Goal: Task Accomplishment & Management: Manage account settings

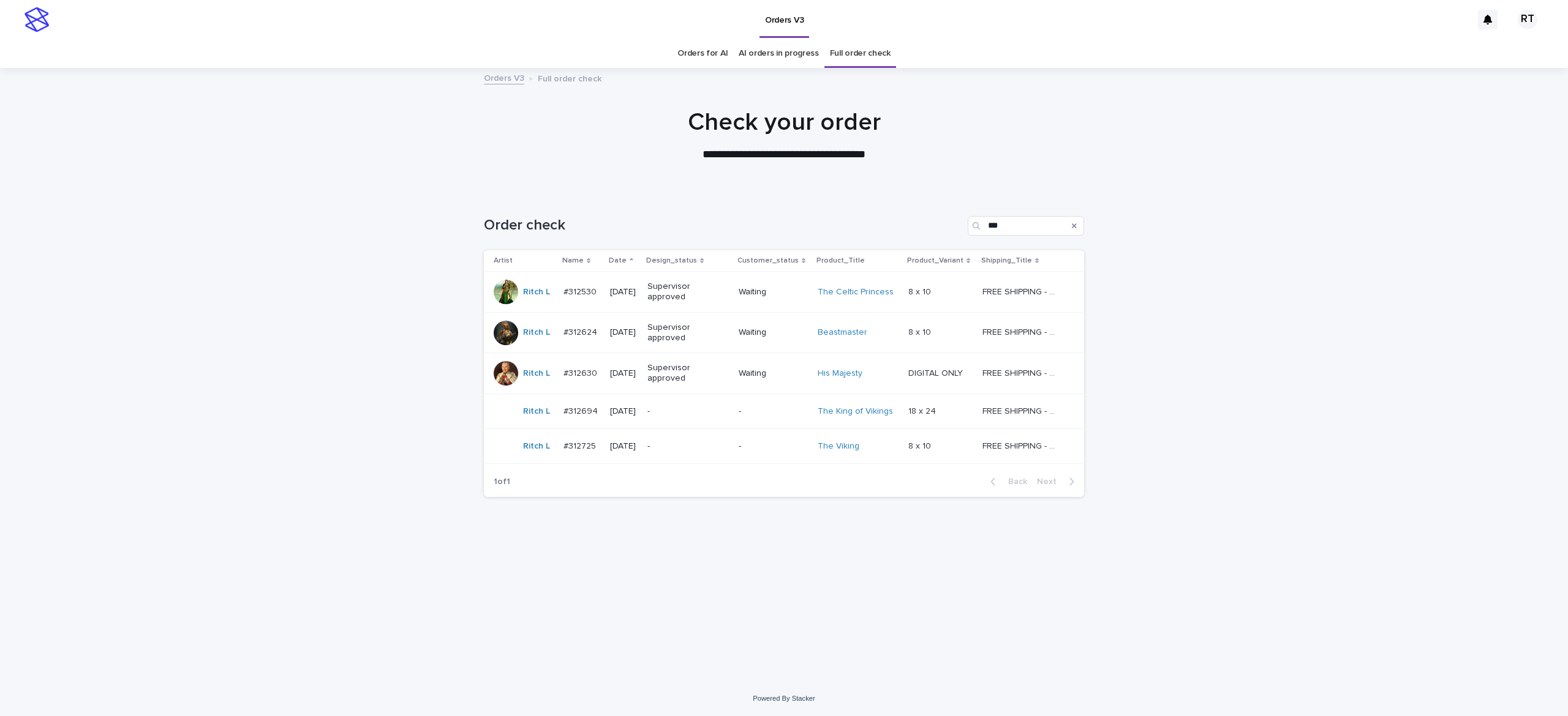
click at [1474, 131] on div "**********" at bounding box center [784, 135] width 1568 height 55
click at [702, 420] on div "-" at bounding box center [688, 411] width 81 height 20
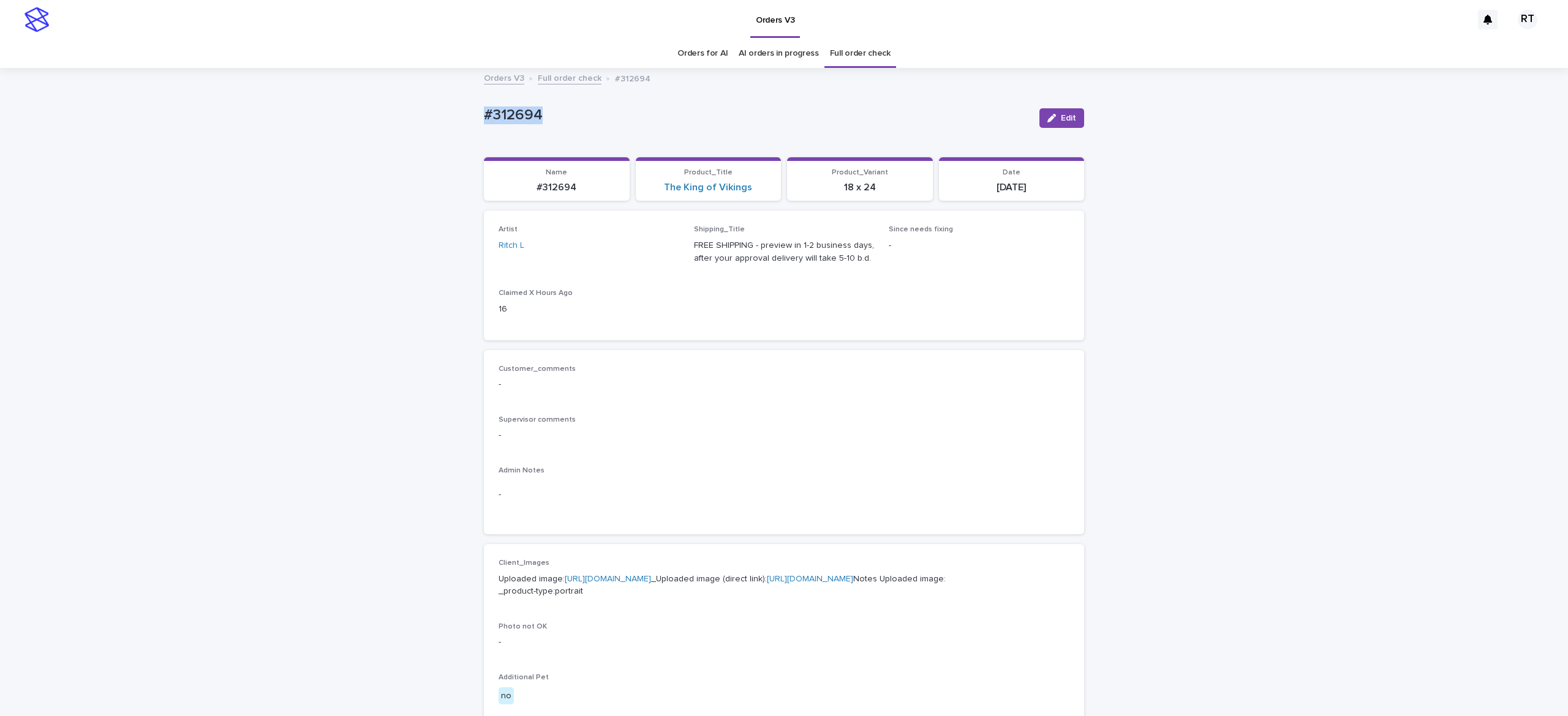
drag, startPoint x: 566, startPoint y: 107, endPoint x: 643, endPoint y: 106, distance: 77.0
click at [599, 100] on div "Loading... Saving… Loading... Saving… #312694 Edit #312694 Edit Sorry, there wa…" at bounding box center [784, 626] width 1568 height 1115
copy p "#312694"
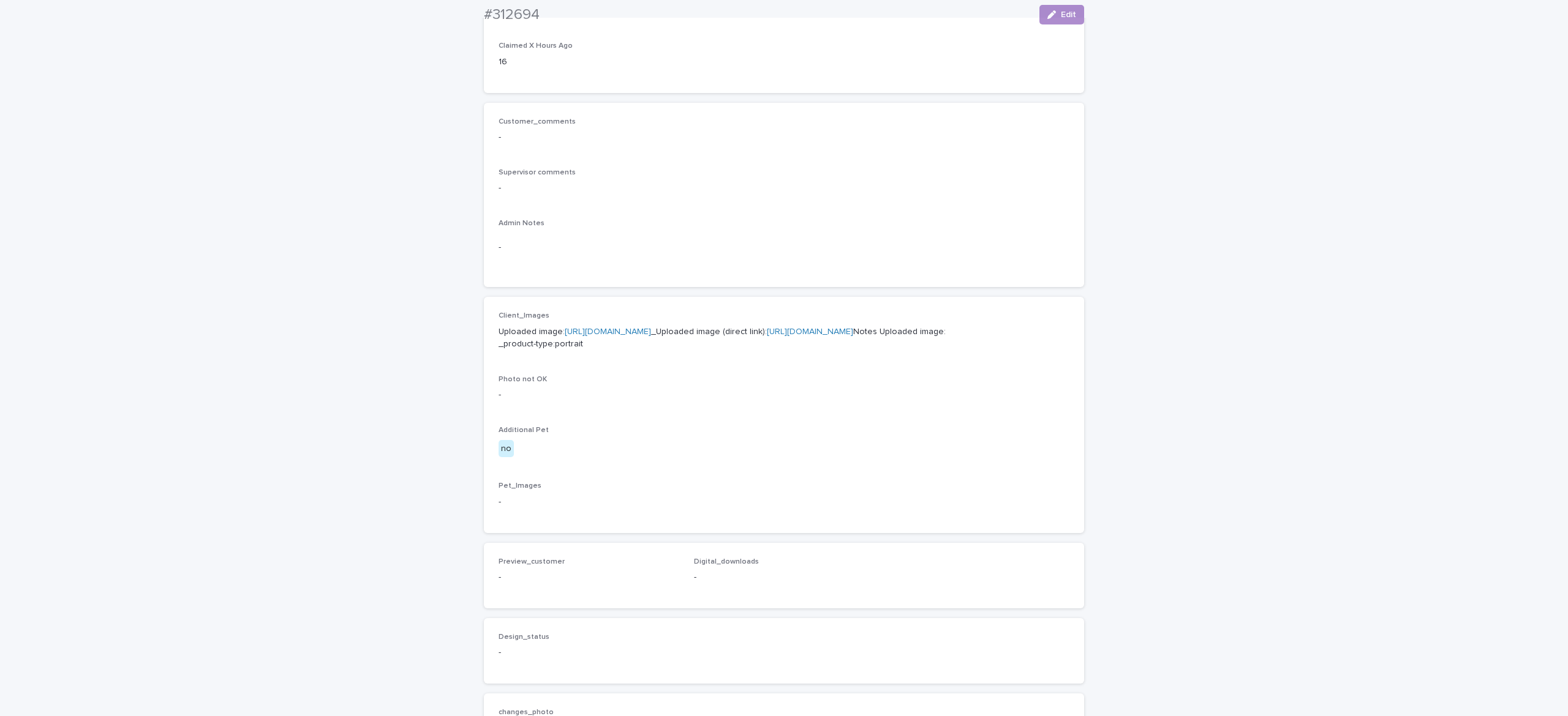
scroll to position [295, 0]
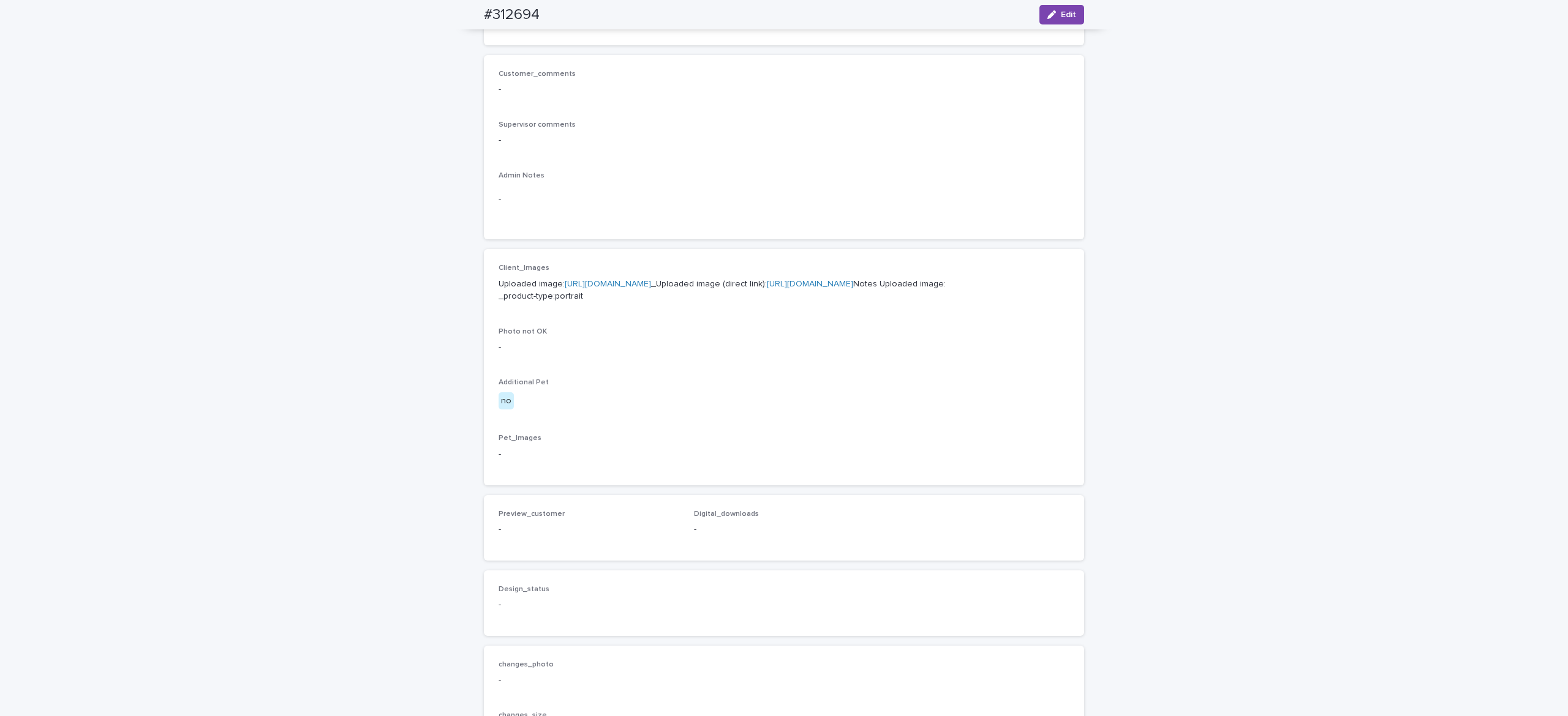
click at [584, 288] on link "[URL][DOMAIN_NAME]" at bounding box center [608, 284] width 86 height 8
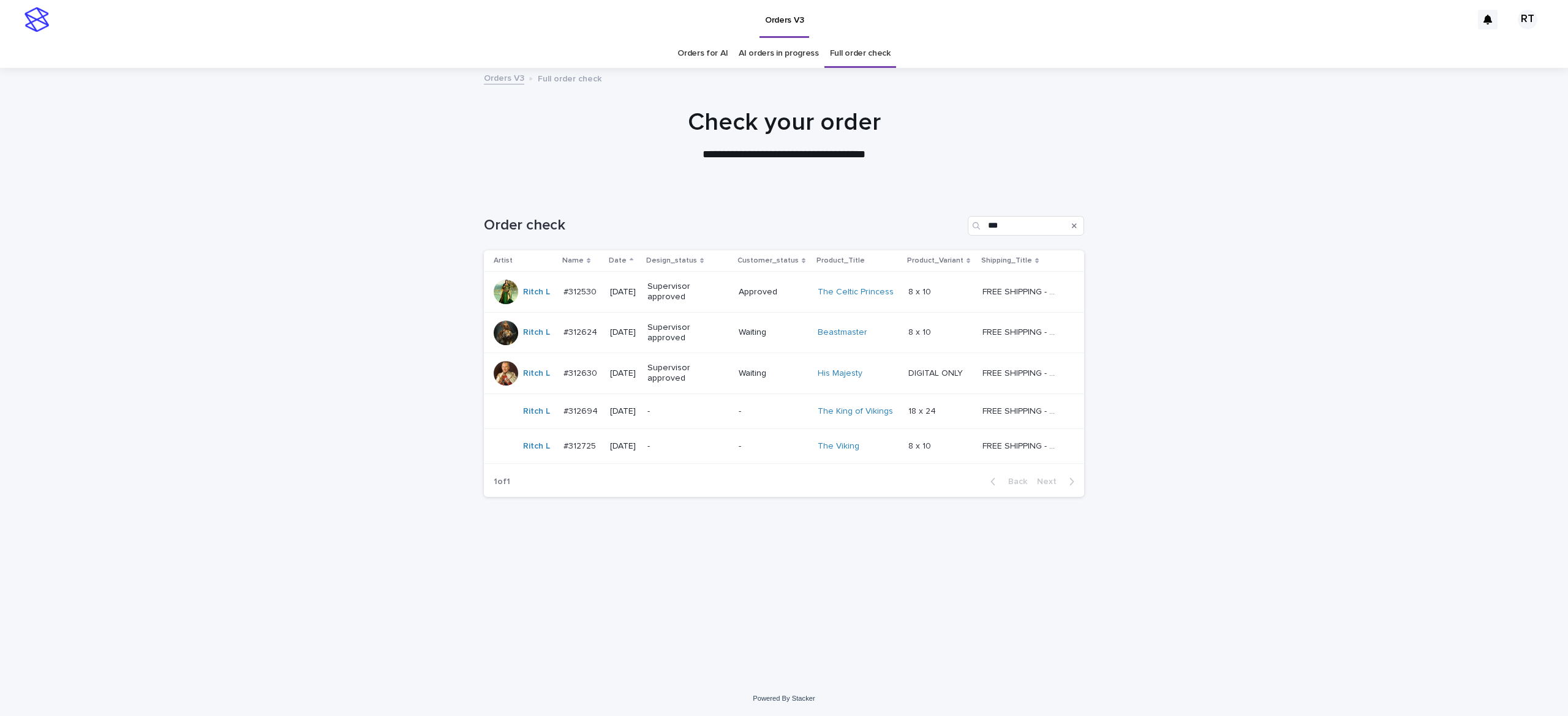
click at [709, 456] on div "-" at bounding box center [688, 446] width 81 height 20
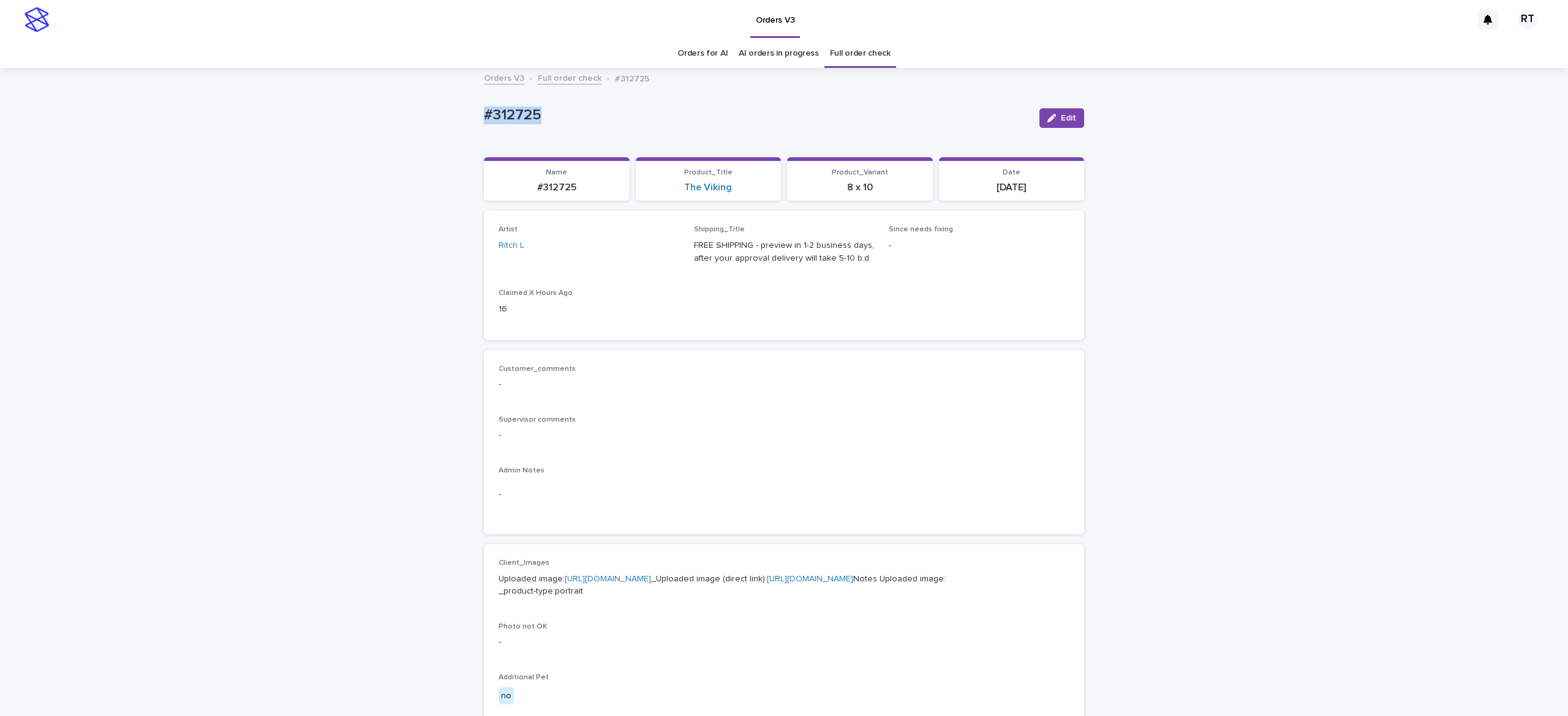
drag, startPoint x: 460, startPoint y: 95, endPoint x: 668, endPoint y: 107, distance: 208.3
click at [655, 104] on div "Loading... Saving… Loading... Saving… #312725 Edit #312725 Edit Sorry, there wa…" at bounding box center [784, 626] width 1568 height 1115
copy p "#312725"
drag, startPoint x: 643, startPoint y: 584, endPoint x: 650, endPoint y: 588, distance: 8.1
click at [641, 587] on p "Uploaded image: [URL][DOMAIN_NAME] _Uploaded image (direct link): [URL][DOMAIN_…" at bounding box center [784, 586] width 571 height 26
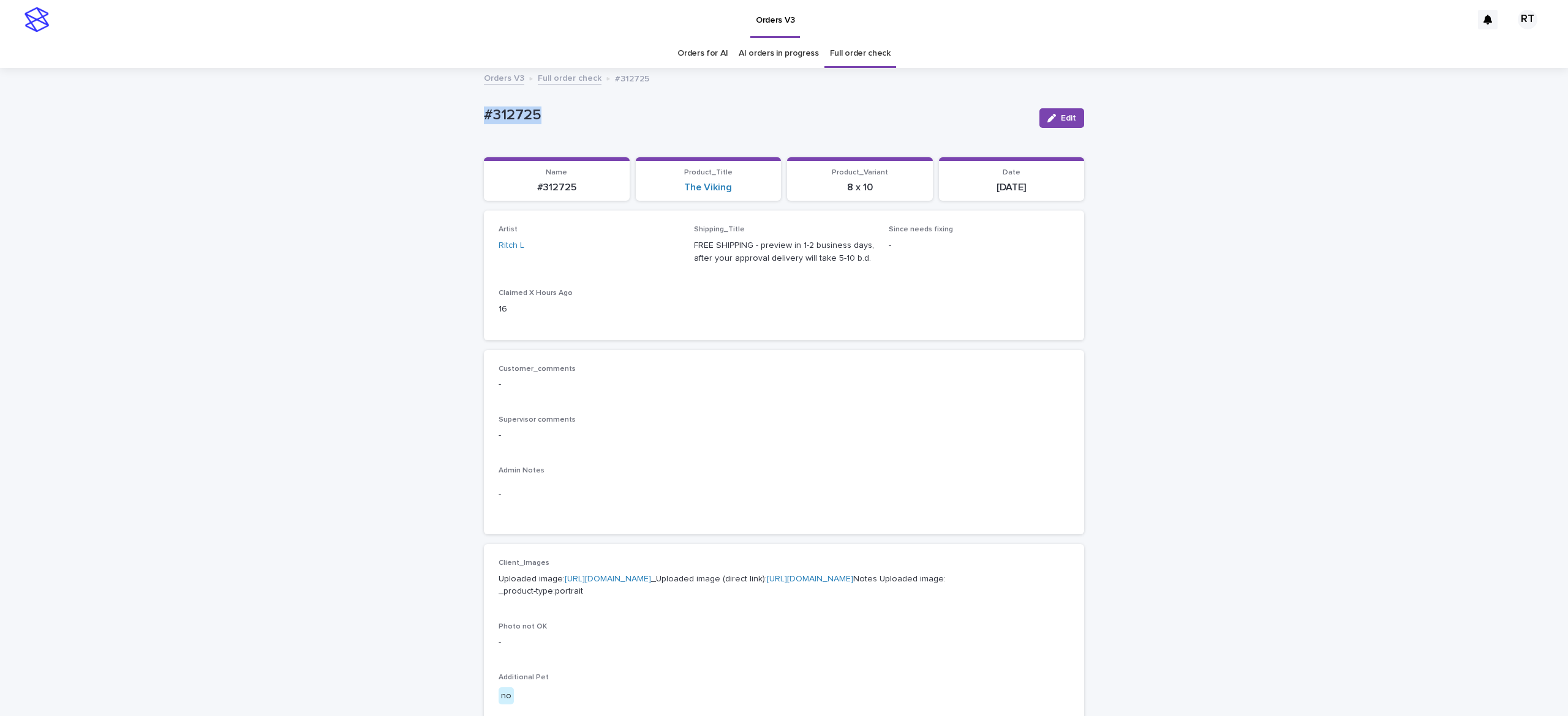
click at [651, 584] on link "[URL][DOMAIN_NAME]" at bounding box center [608, 579] width 86 height 8
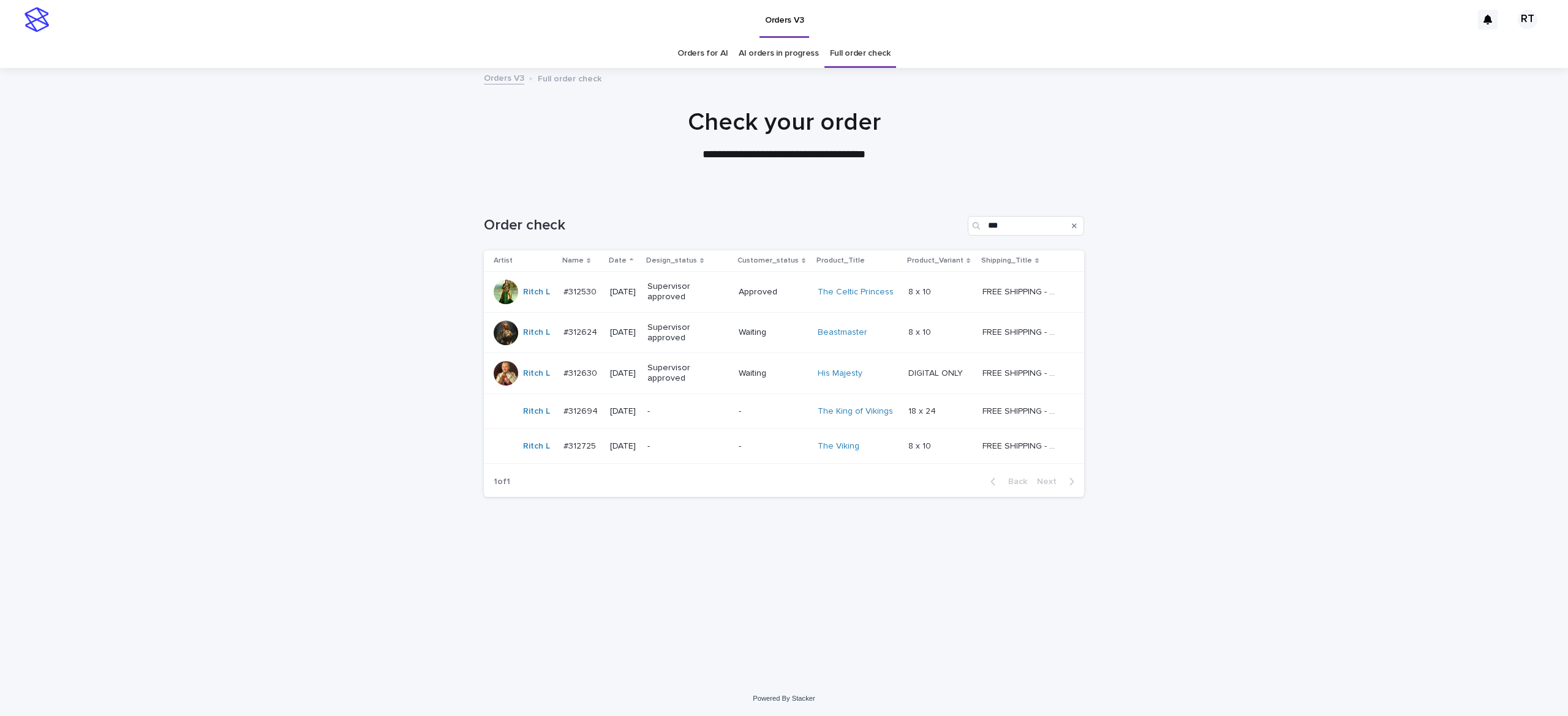
click at [721, 413] on p "-" at bounding box center [686, 411] width 77 height 10
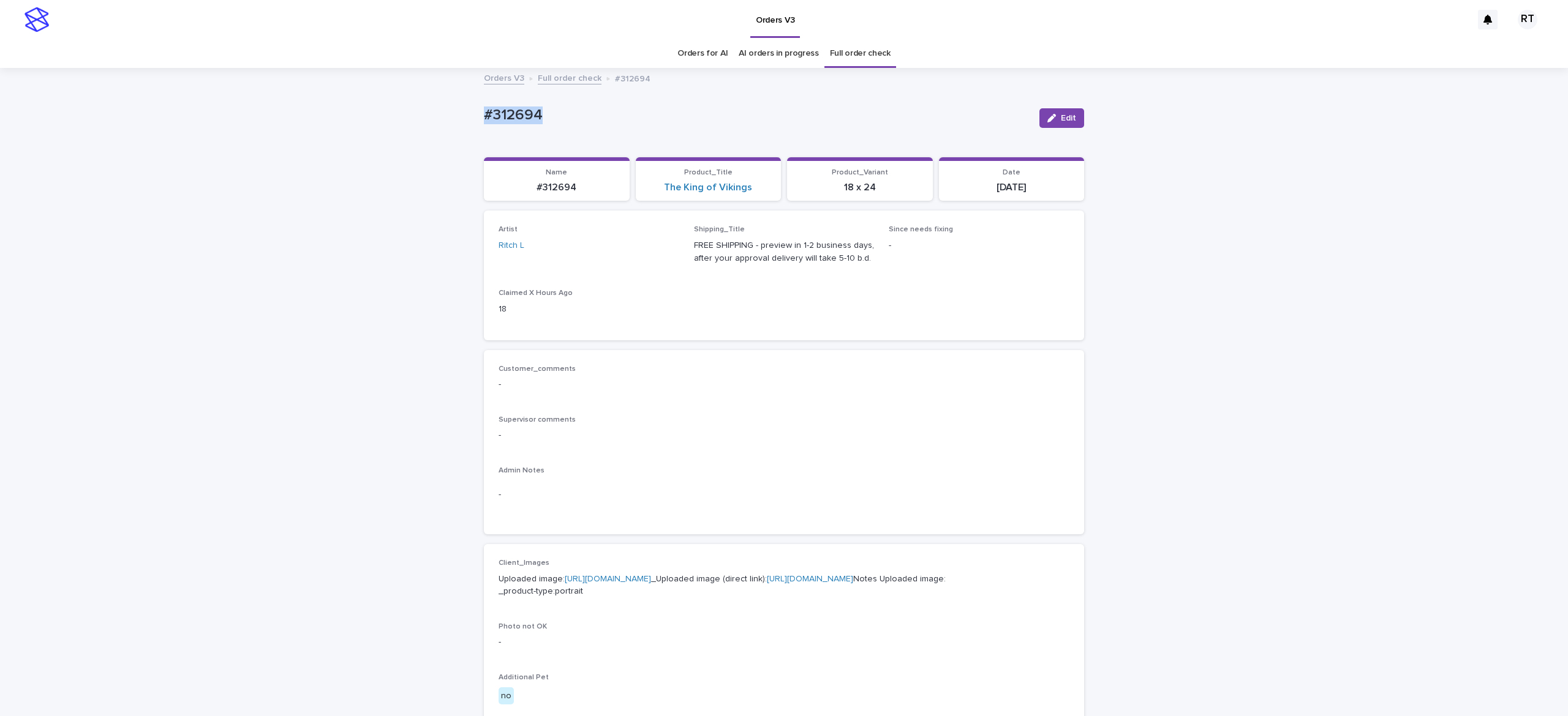
drag, startPoint x: 463, startPoint y: 103, endPoint x: 667, endPoint y: 104, distance: 204.0
click at [625, 95] on div "Loading... Saving… Loading... Saving… #312694 Edit #312694 Edit Sorry, there wa…" at bounding box center [784, 626] width 1568 height 1115
copy p "#312694"
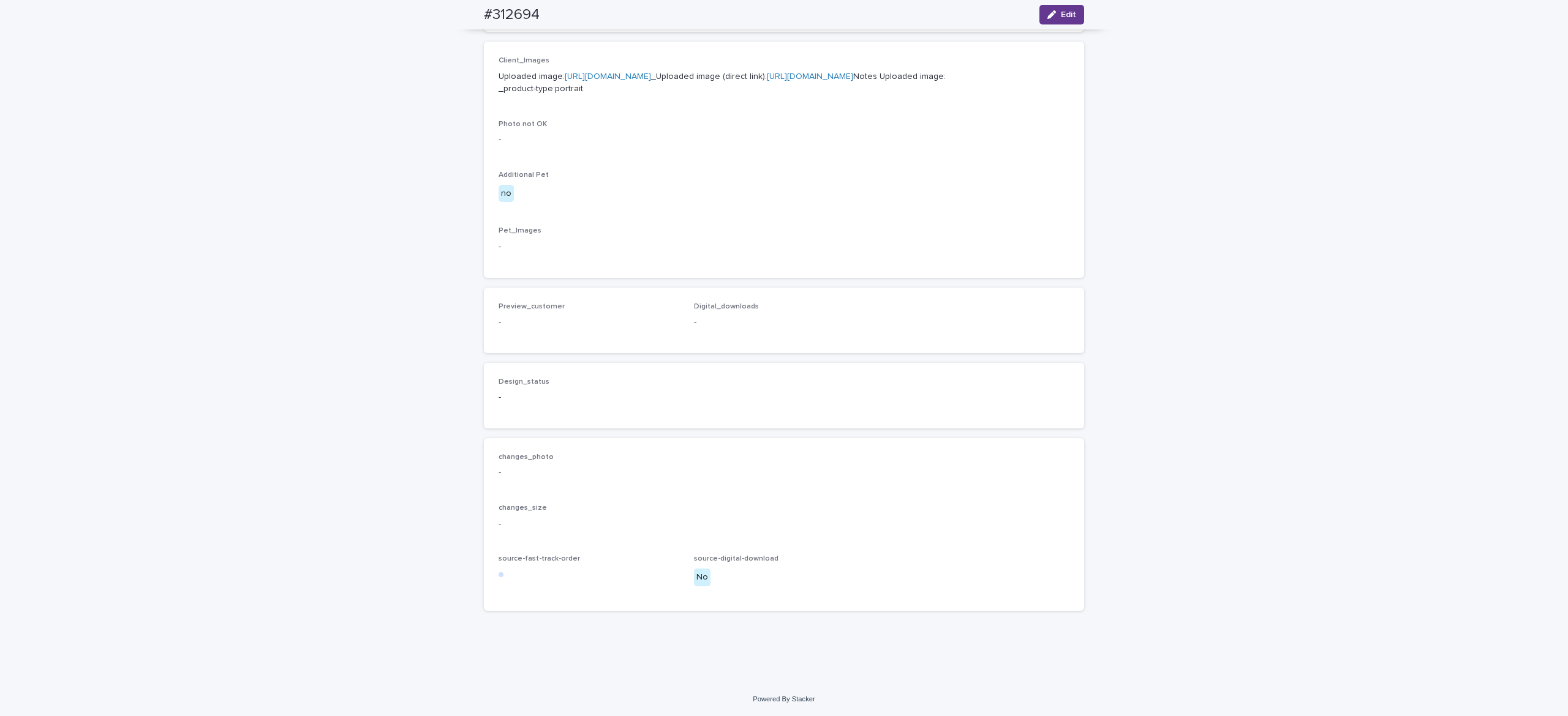
click at [1061, 16] on span "Edit" at bounding box center [1069, 15] width 15 height 8
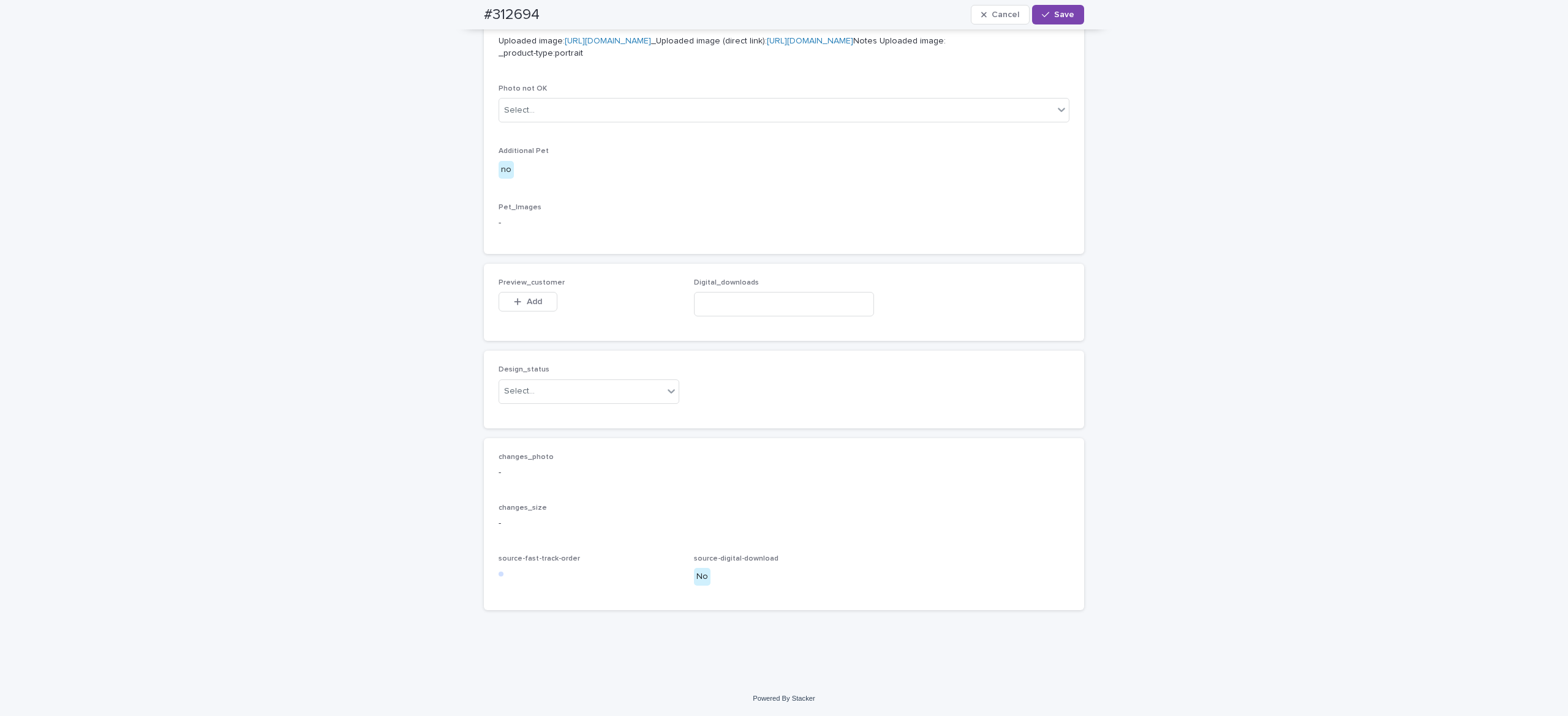
scroll to position [584, 0]
click at [513, 312] on button "Add" at bounding box center [528, 302] width 58 height 19
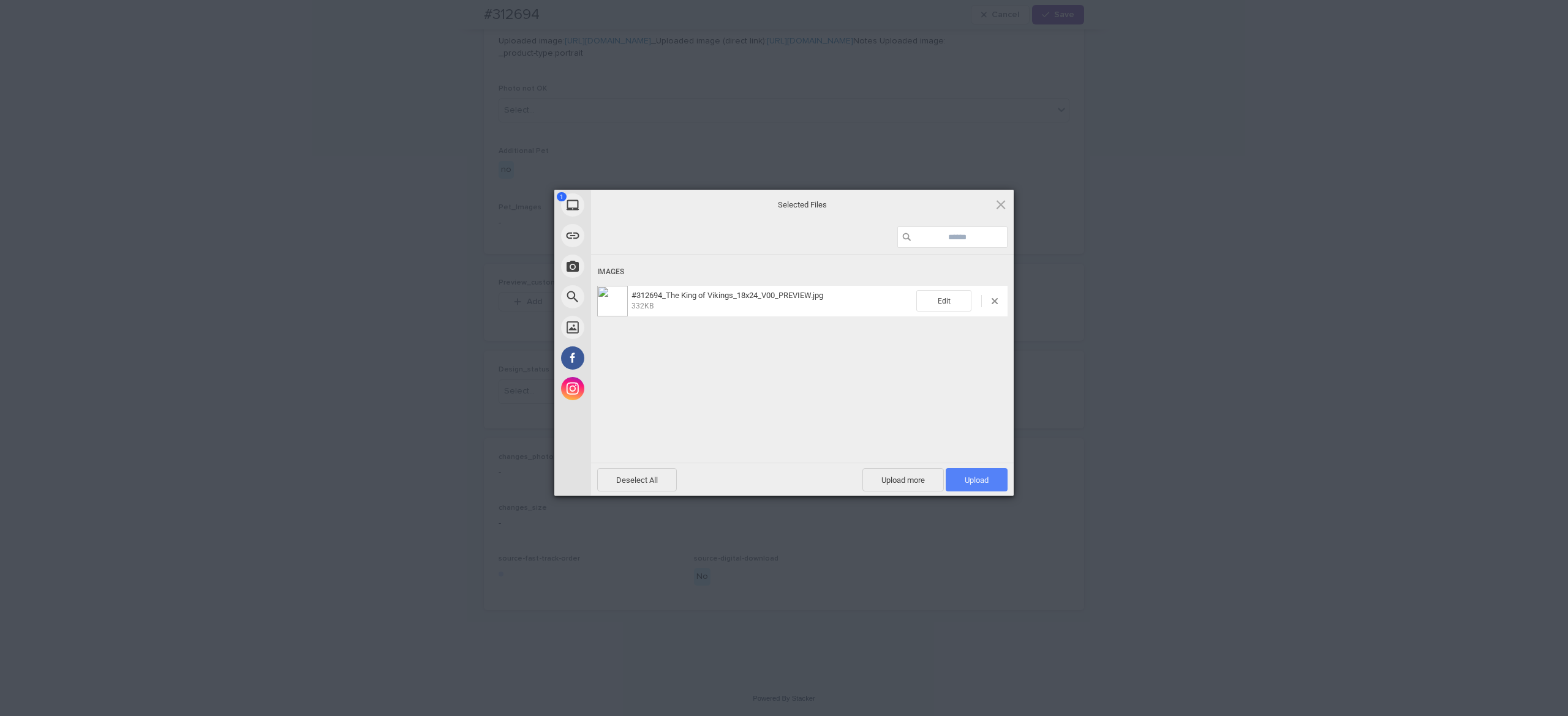
click at [973, 479] on span "Upload 1" at bounding box center [977, 480] width 24 height 9
drag, startPoint x: 859, startPoint y: 387, endPoint x: 852, endPoint y: 404, distance: 18.4
click at [858, 387] on div "Uploading #312694_The King of Vikings_18x24_V00_PREVIEW.jpg 0.00B / 332KB" at bounding box center [802, 377] width 423 height 245
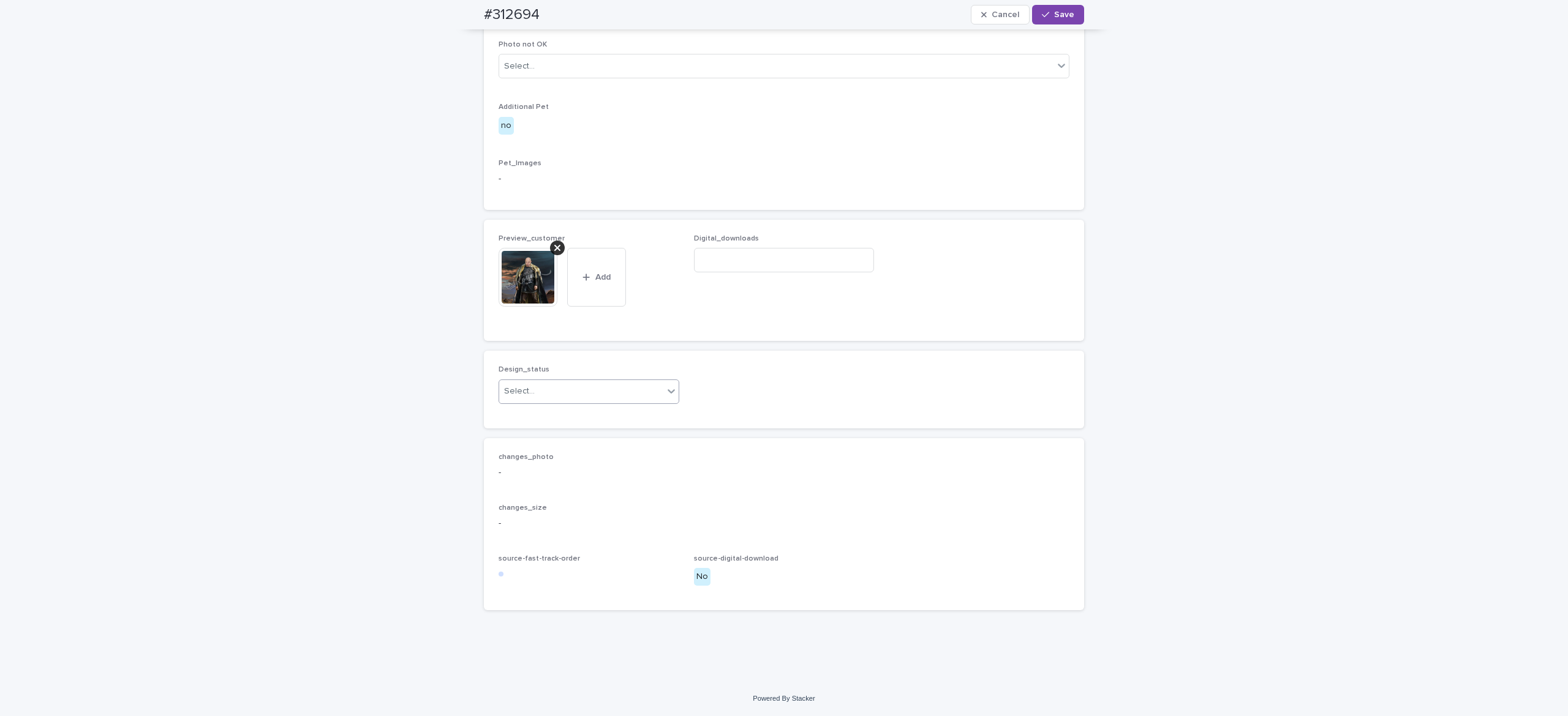
click at [537, 401] on div "Select..." at bounding box center [581, 391] width 164 height 20
click at [537, 452] on div "Uploaded" at bounding box center [580, 456] width 180 height 22
click at [1054, 17] on span "Save" at bounding box center [1064, 15] width 20 height 8
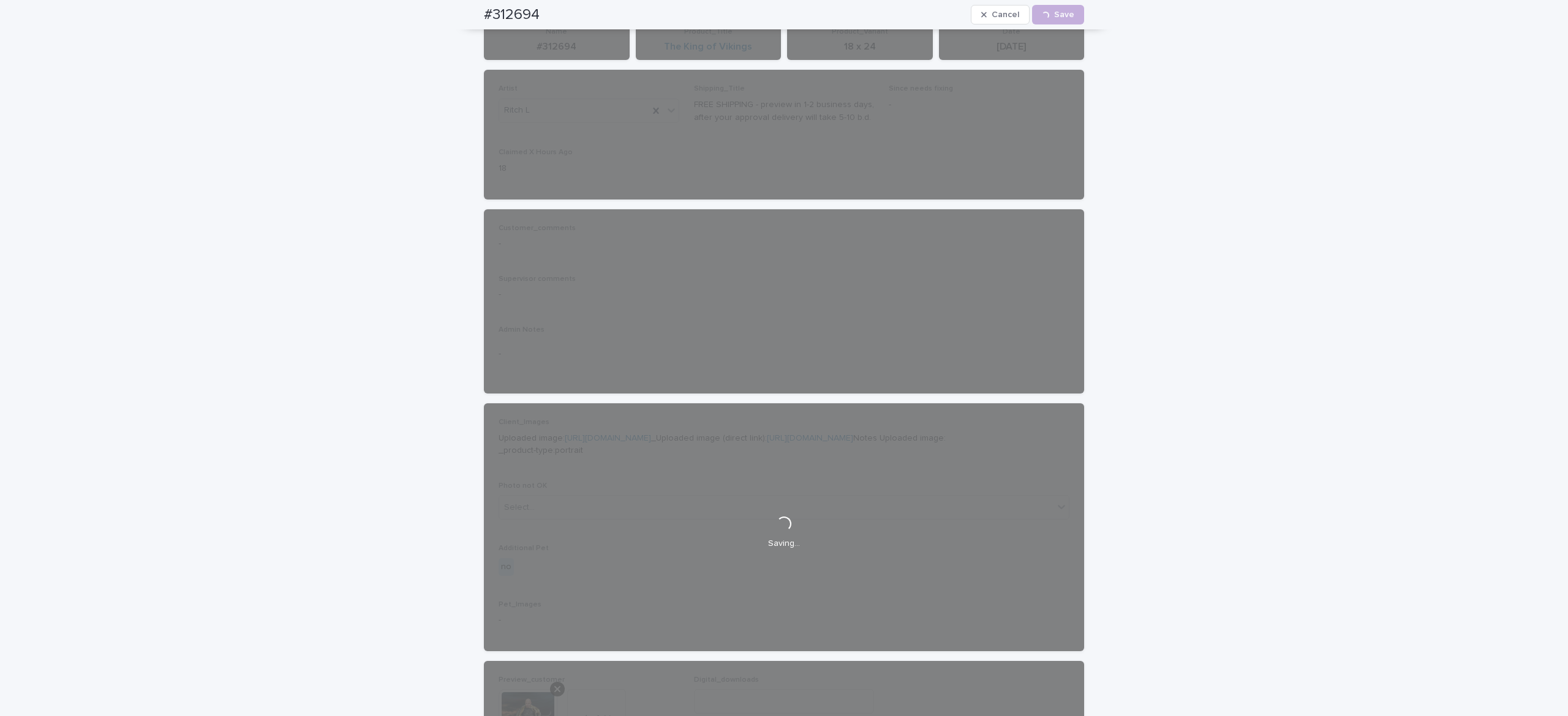
scroll to position [0, 0]
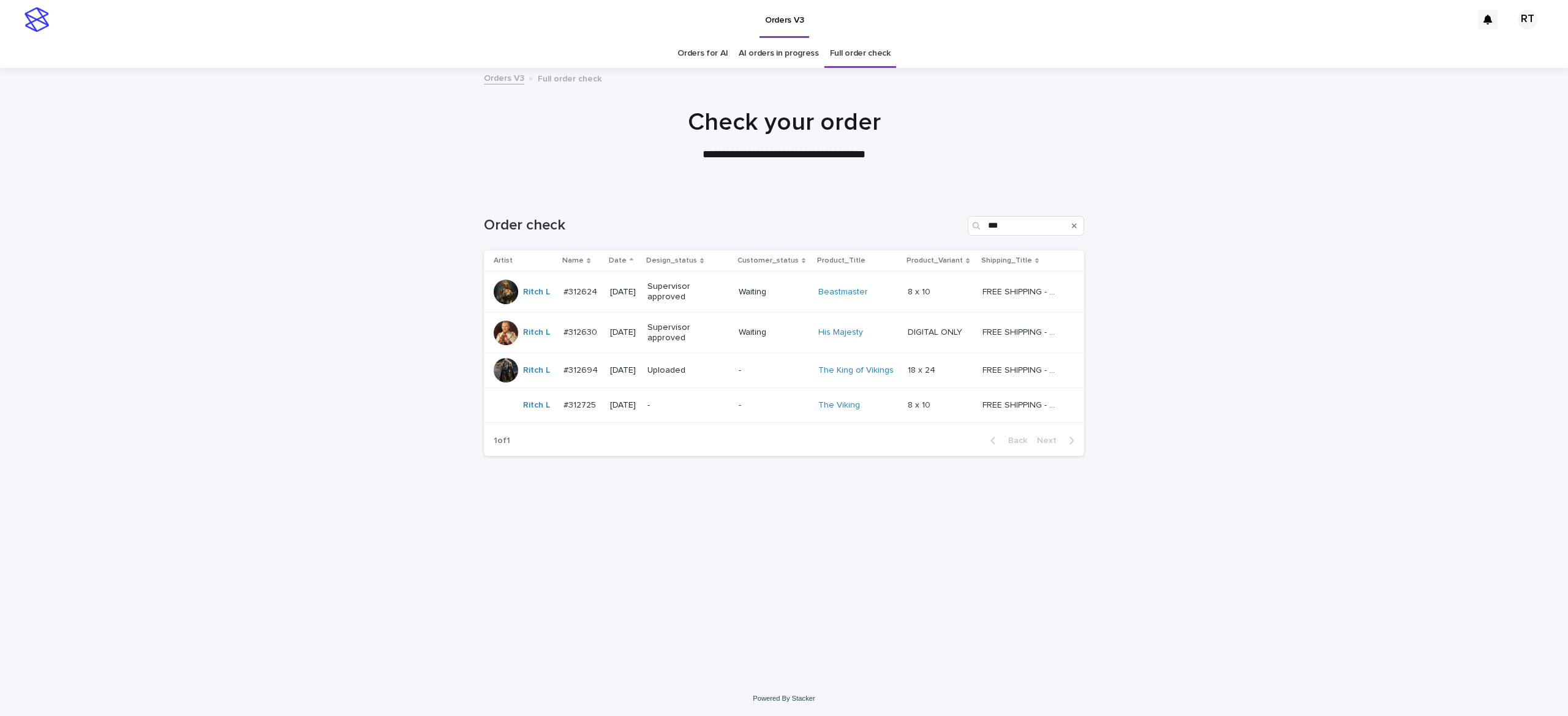
click at [684, 411] on div "-" at bounding box center [688, 405] width 81 height 20
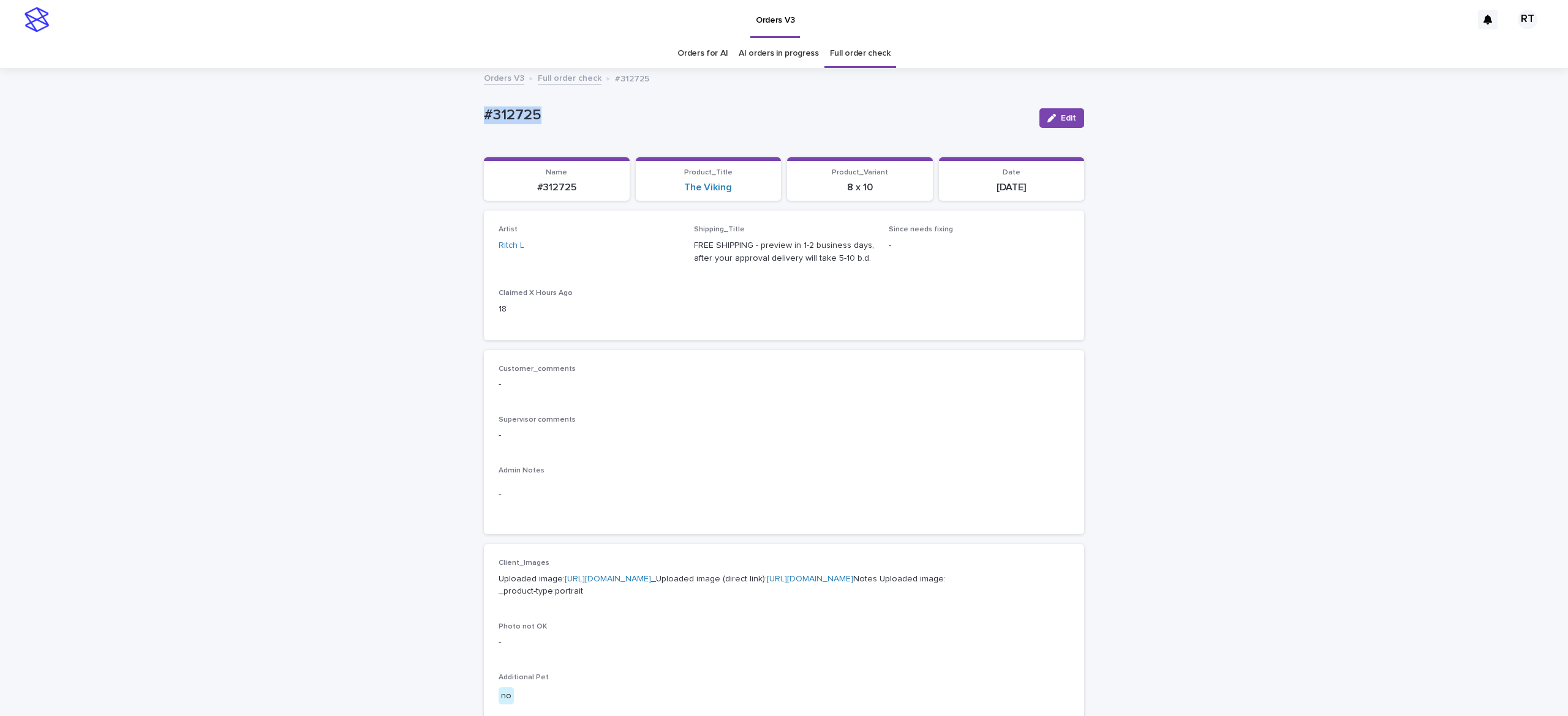
drag, startPoint x: 511, startPoint y: 104, endPoint x: 731, endPoint y: 107, distance: 220.0
click at [616, 100] on div "Loading... Saving… Loading... Saving… #312725 Edit #312725 Edit Sorry, there wa…" at bounding box center [784, 626] width 1568 height 1115
copy p "#312725"
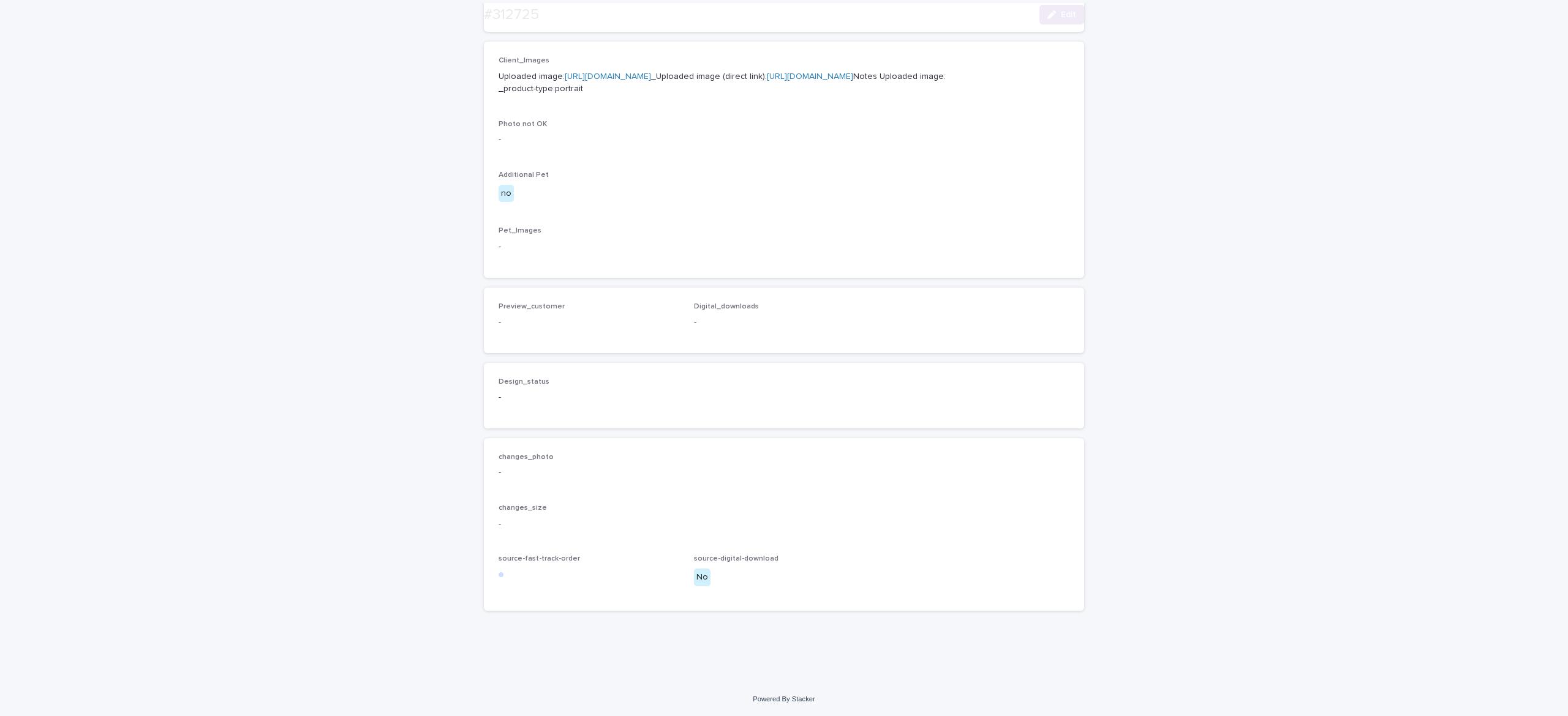
scroll to position [566, 0]
drag, startPoint x: 1061, startPoint y: 12, endPoint x: 538, endPoint y: 212, distance: 559.9
click at [1062, 12] on span "Edit" at bounding box center [1069, 15] width 15 height 8
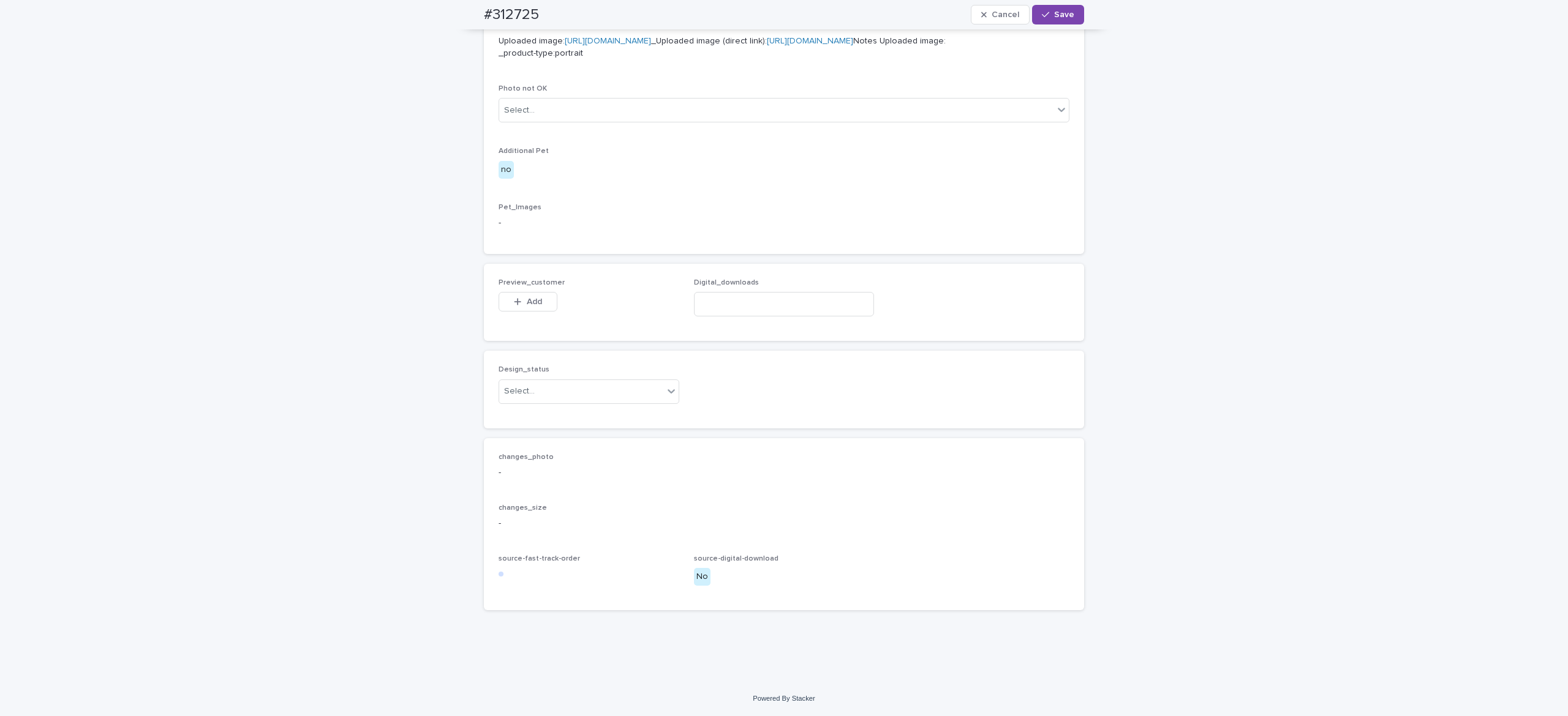
scroll to position [584, 0]
drag, startPoint x: 518, startPoint y: 319, endPoint x: 524, endPoint y: 324, distance: 7.8
click at [527, 306] on span "Add" at bounding box center [535, 302] width 15 height 8
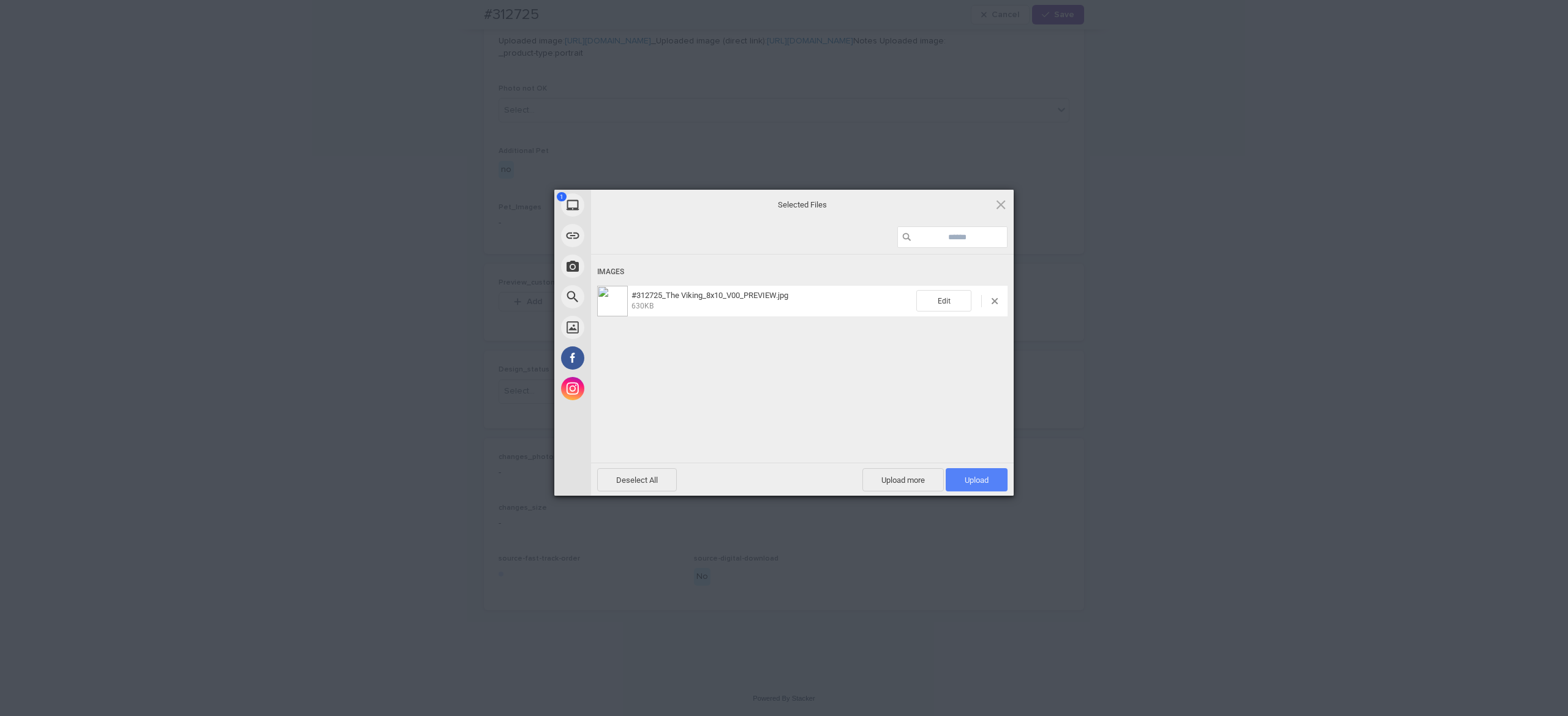
click at [986, 484] on span "Upload 1" at bounding box center [977, 480] width 24 height 9
drag, startPoint x: 853, startPoint y: 411, endPoint x: 858, endPoint y: 426, distance: 15.8
click at [853, 411] on div "Uploading #312725_The Viking_8x10_V00_PREVIEW.jpg 0.00B / 630KB" at bounding box center [802, 377] width 423 height 245
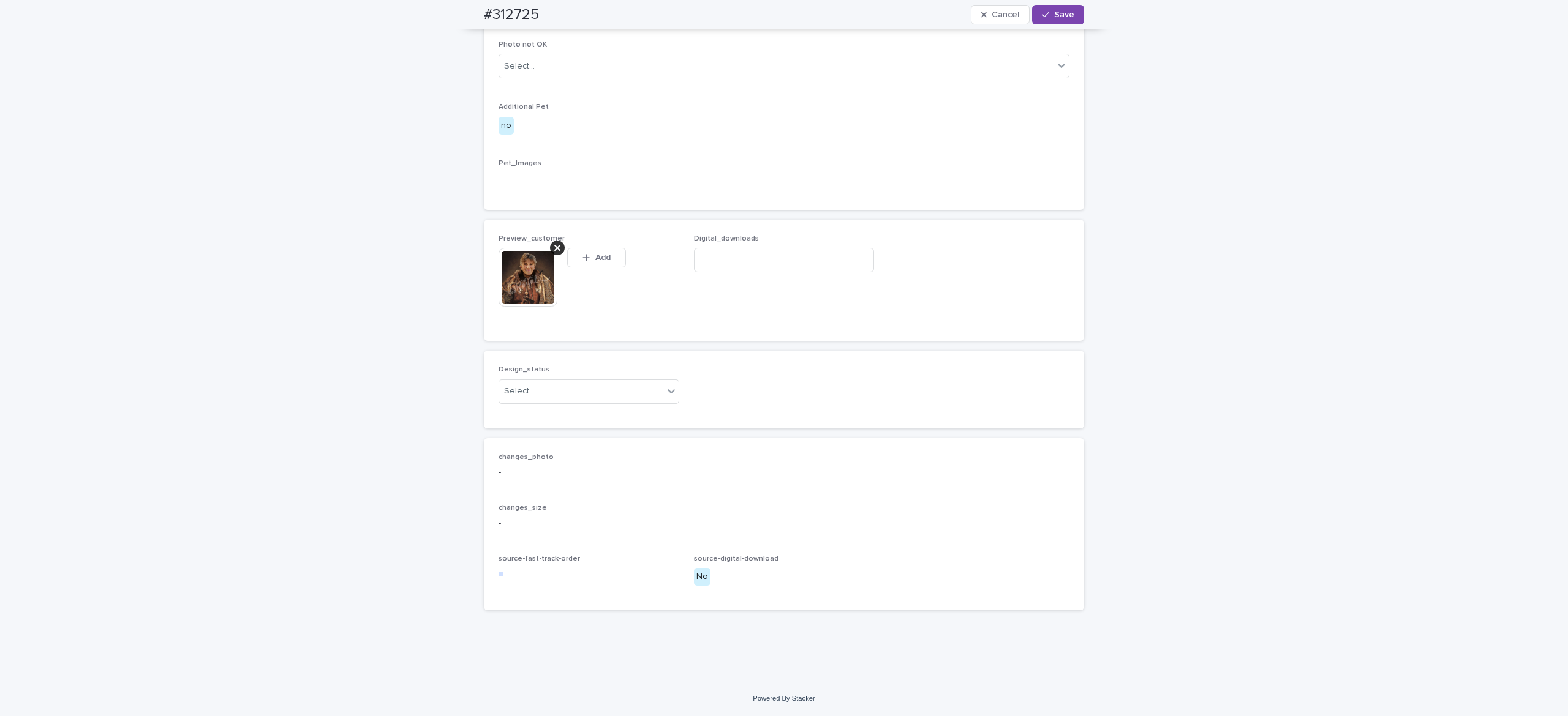
scroll to position [605, 0]
drag, startPoint x: 556, startPoint y: 428, endPoint x: 560, endPoint y: 442, distance: 14.6
click at [556, 401] on div "Select..." at bounding box center [581, 391] width 164 height 20
drag, startPoint x: 550, startPoint y: 452, endPoint x: 567, endPoint y: 450, distance: 17.1
click at [551, 452] on div "Uploaded" at bounding box center [580, 456] width 180 height 22
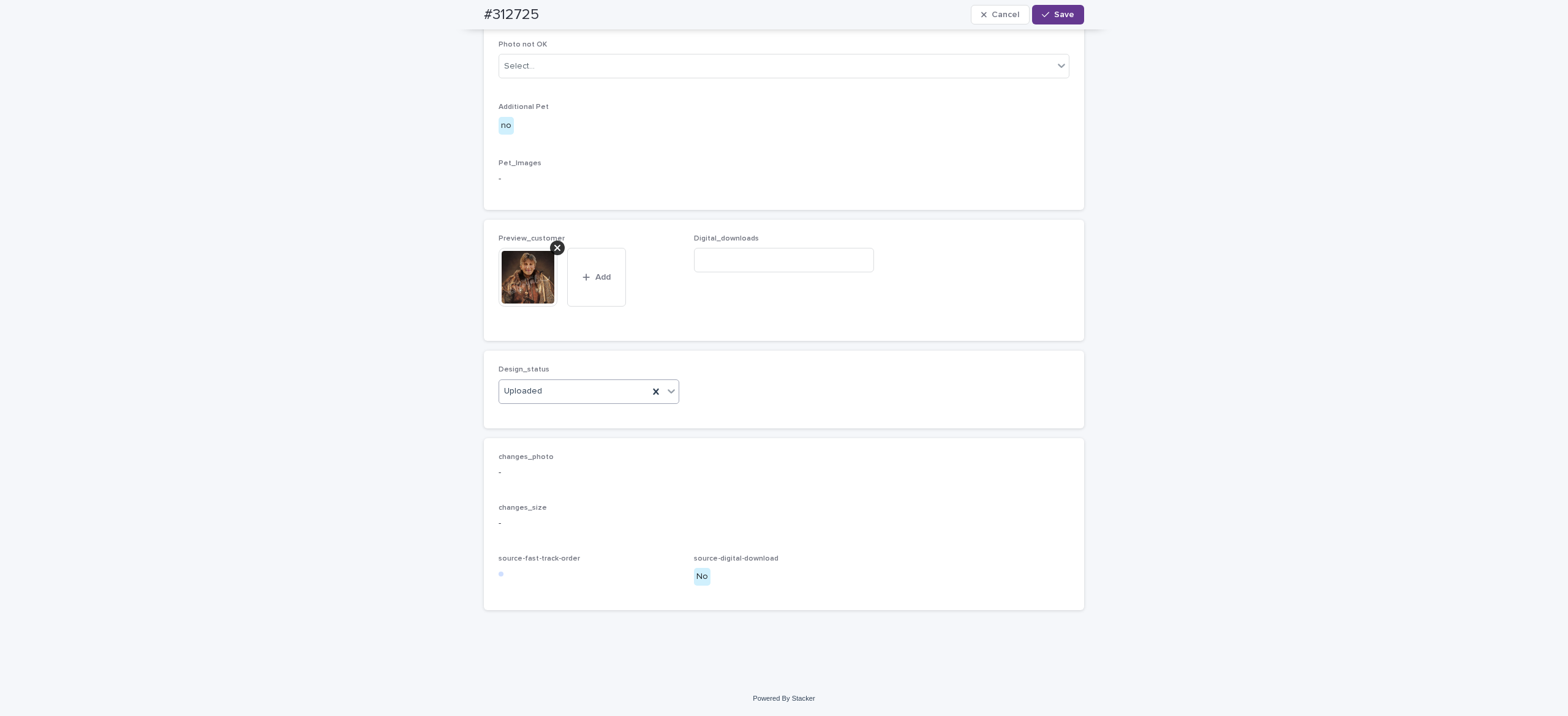
click at [1063, 14] on span "Save" at bounding box center [1064, 15] width 20 height 8
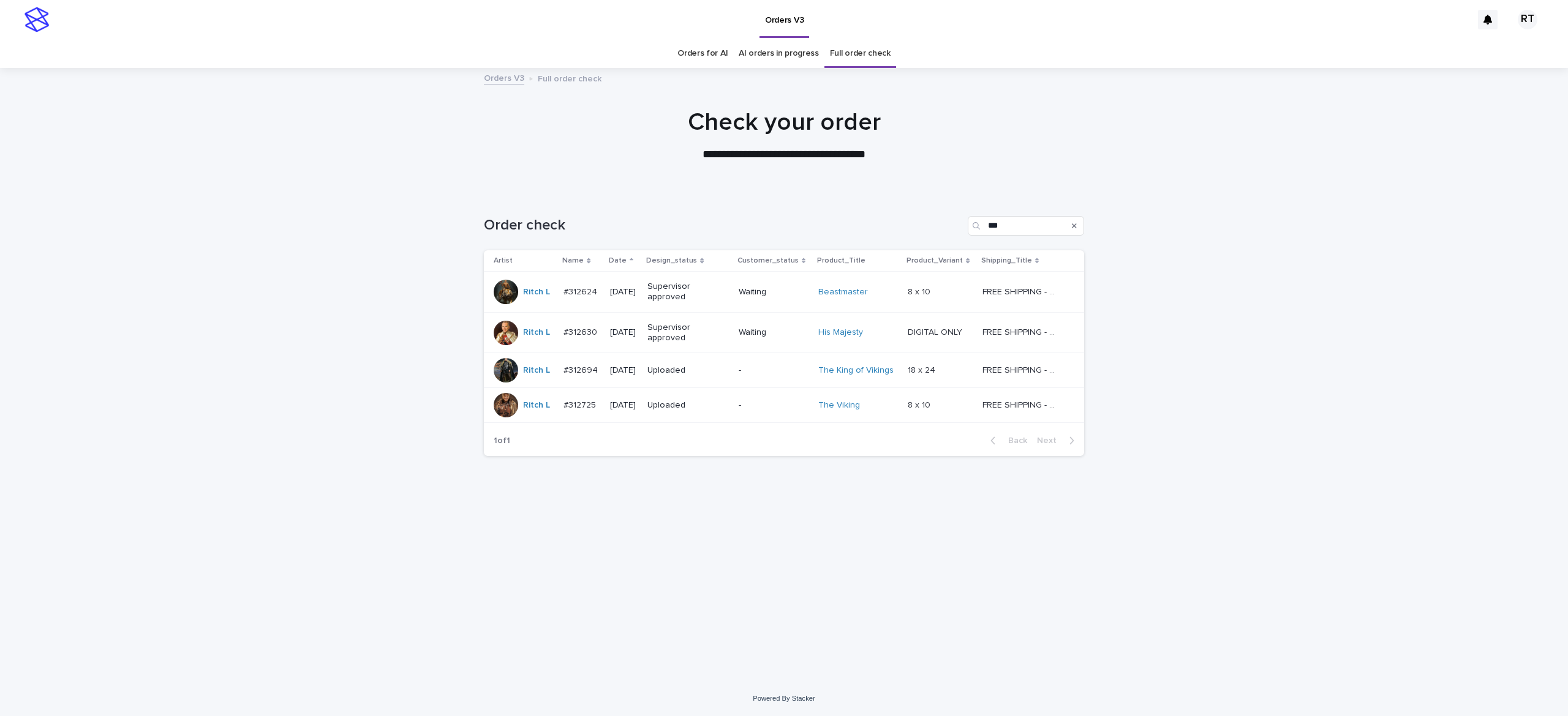
click at [842, 61] on link "Full order check" at bounding box center [860, 53] width 61 height 29
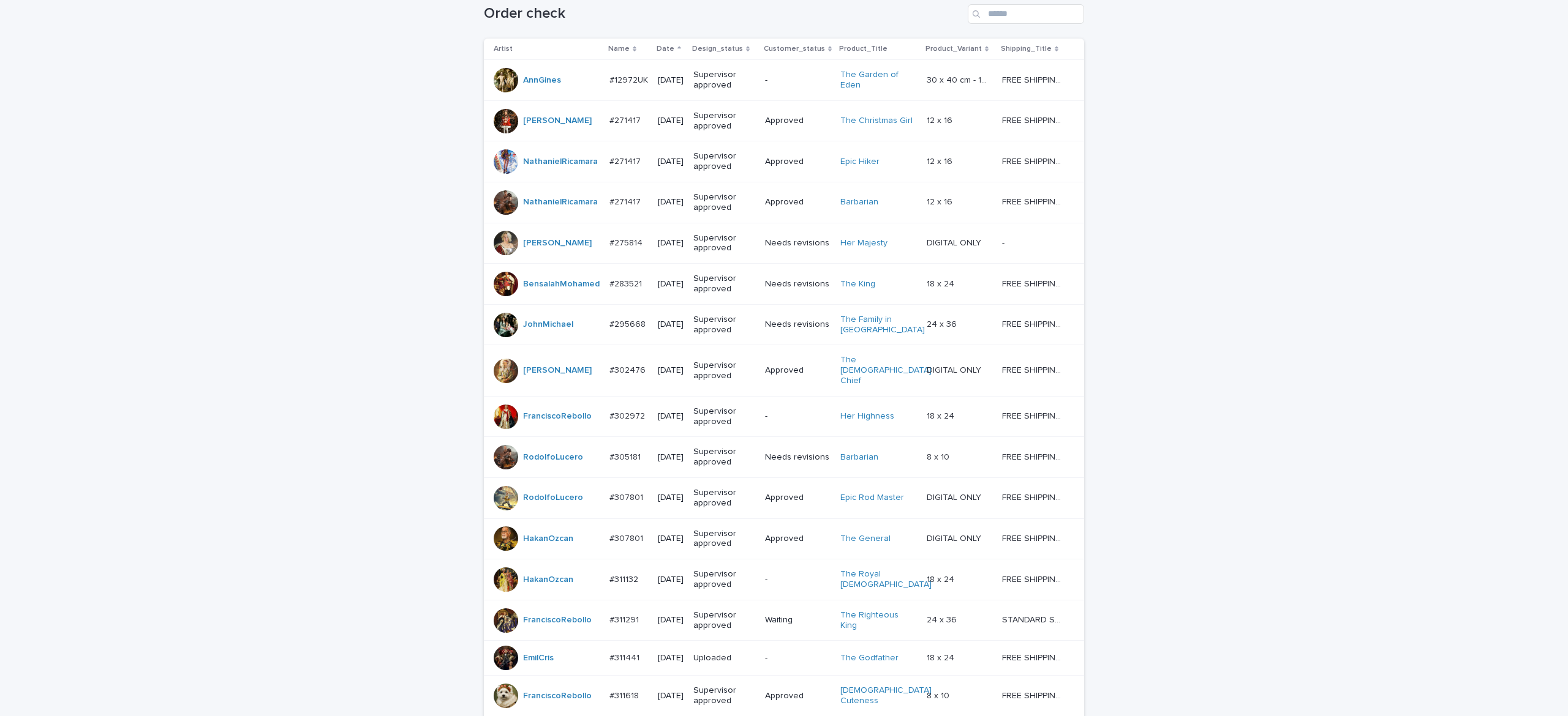
scroll to position [923, 0]
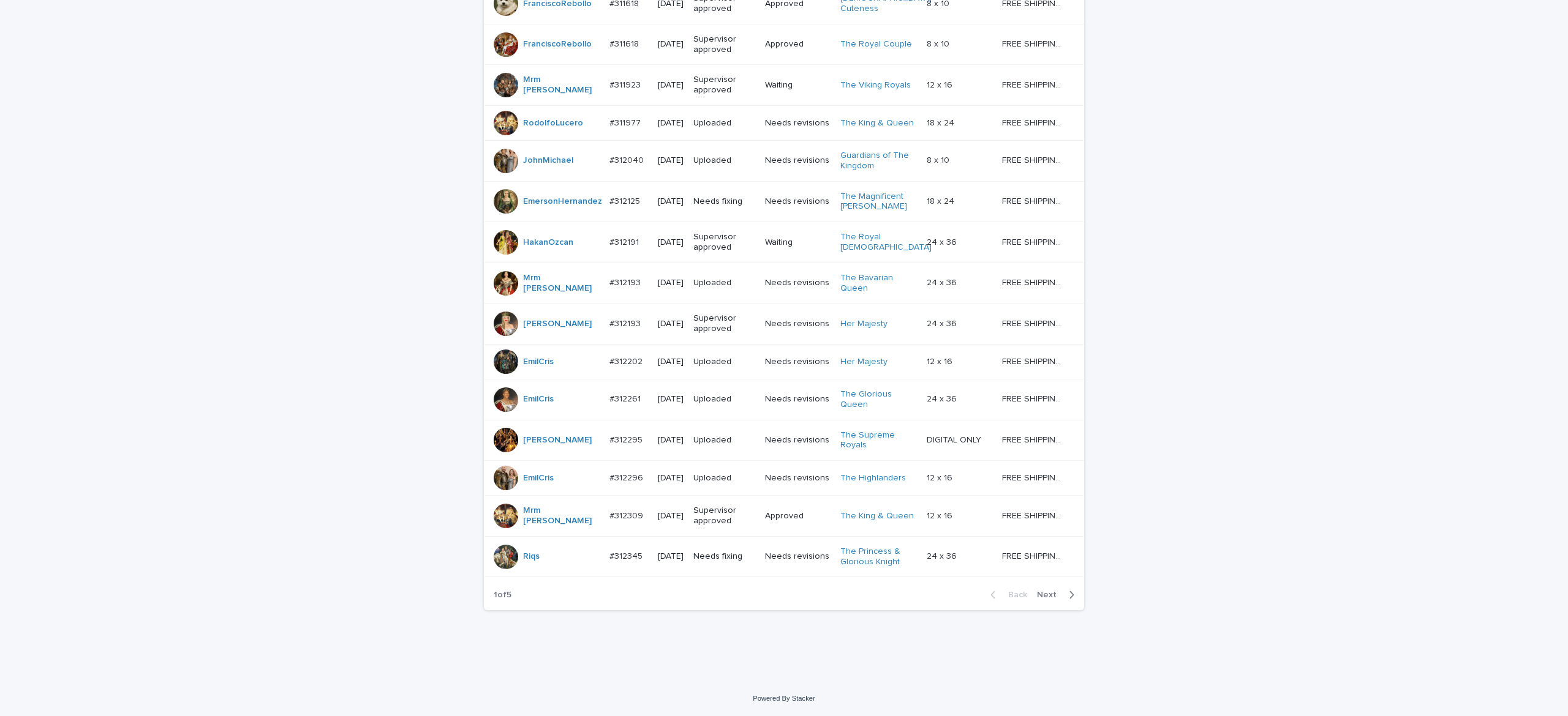
click at [1042, 596] on span "Next" at bounding box center [1051, 595] width 27 height 8
click at [1044, 596] on span "Next" at bounding box center [1051, 595] width 27 height 8
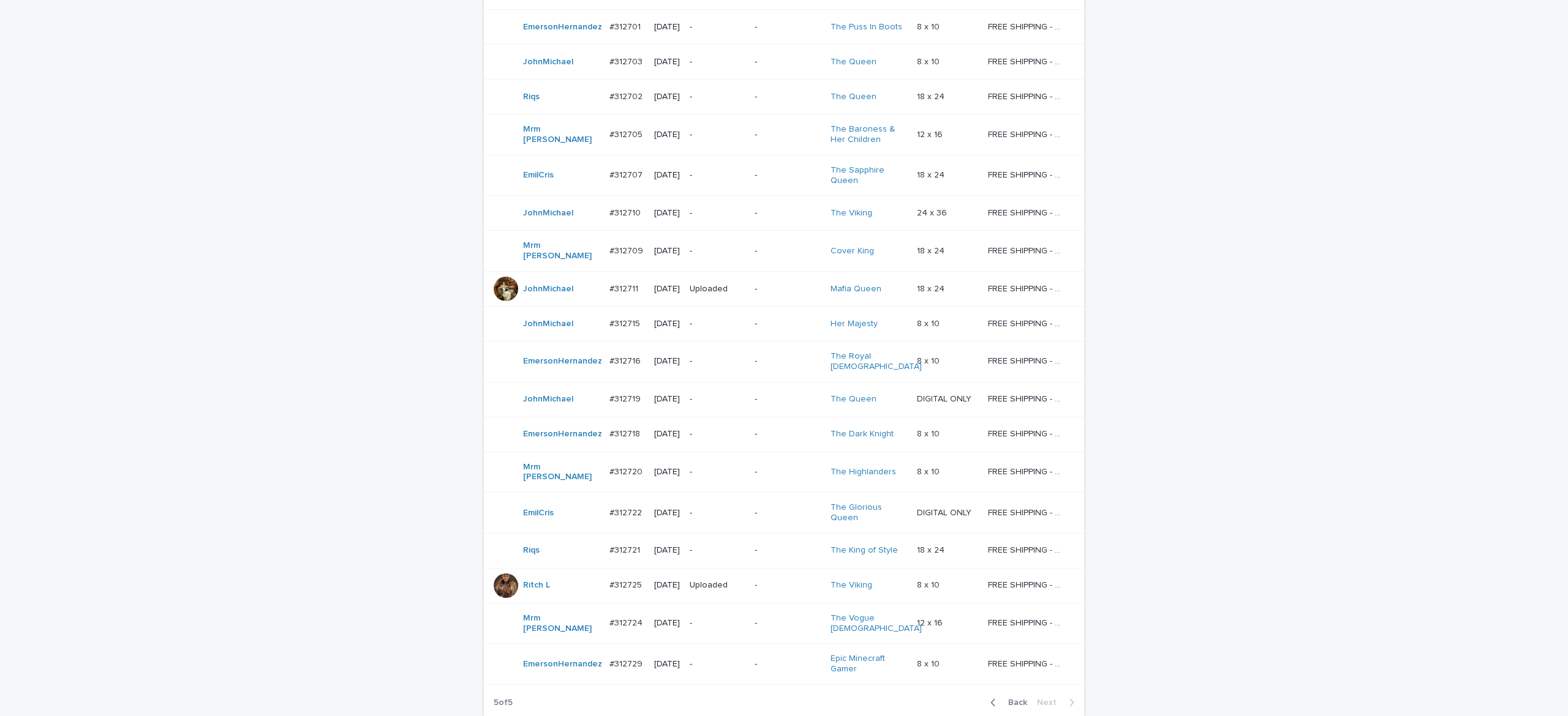
scroll to position [513, 0]
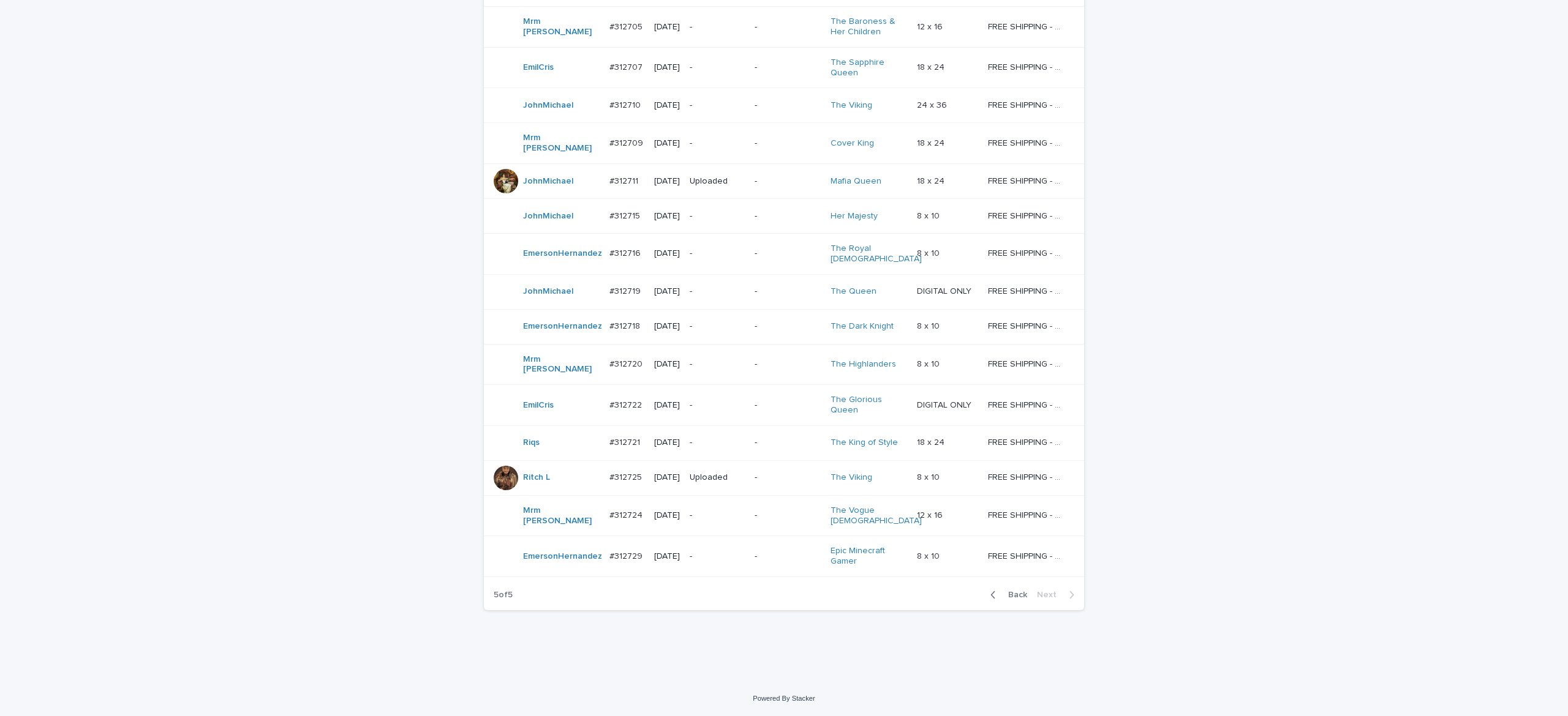
click at [1008, 591] on span "Back" at bounding box center [1014, 595] width 26 height 8
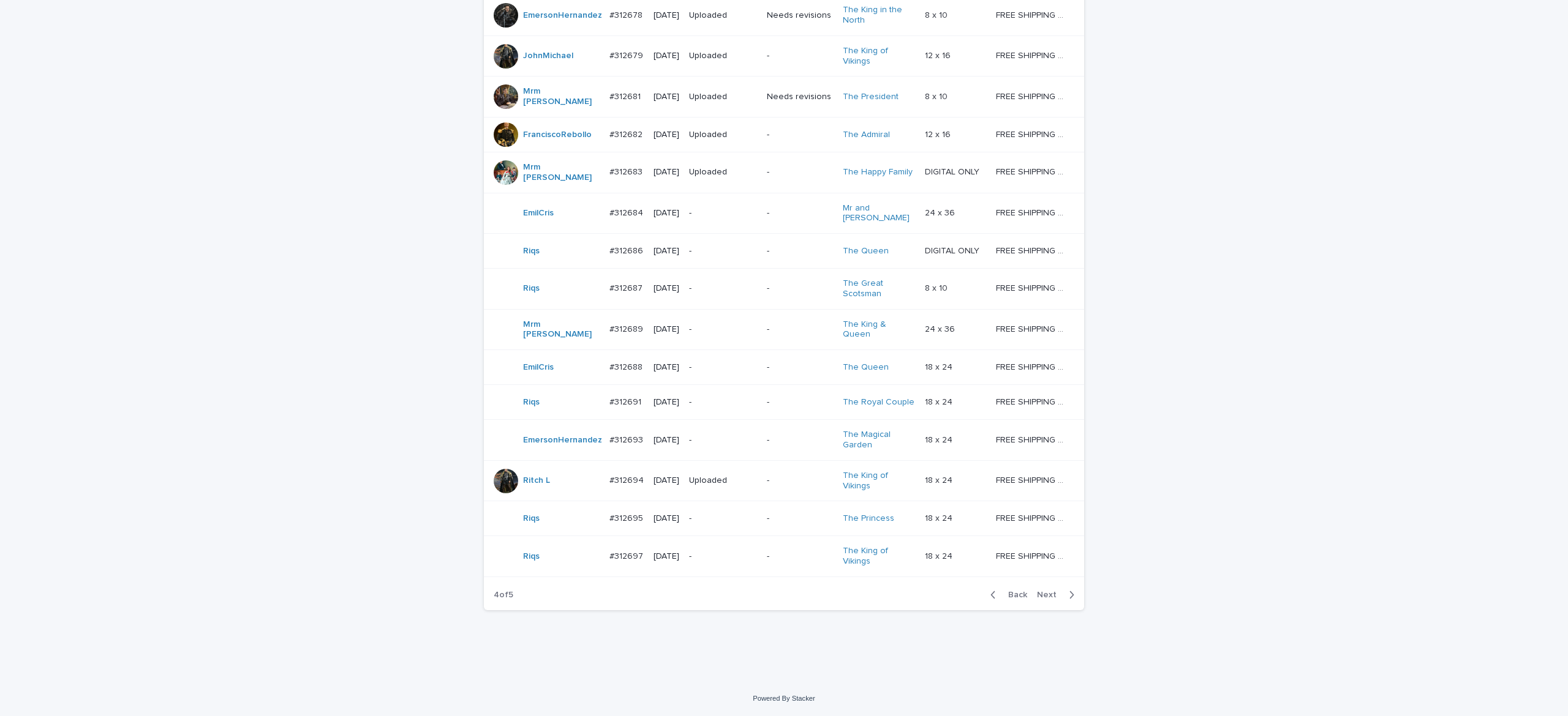
scroll to position [923, 0]
click at [1002, 590] on button "Back" at bounding box center [1007, 595] width 52 height 11
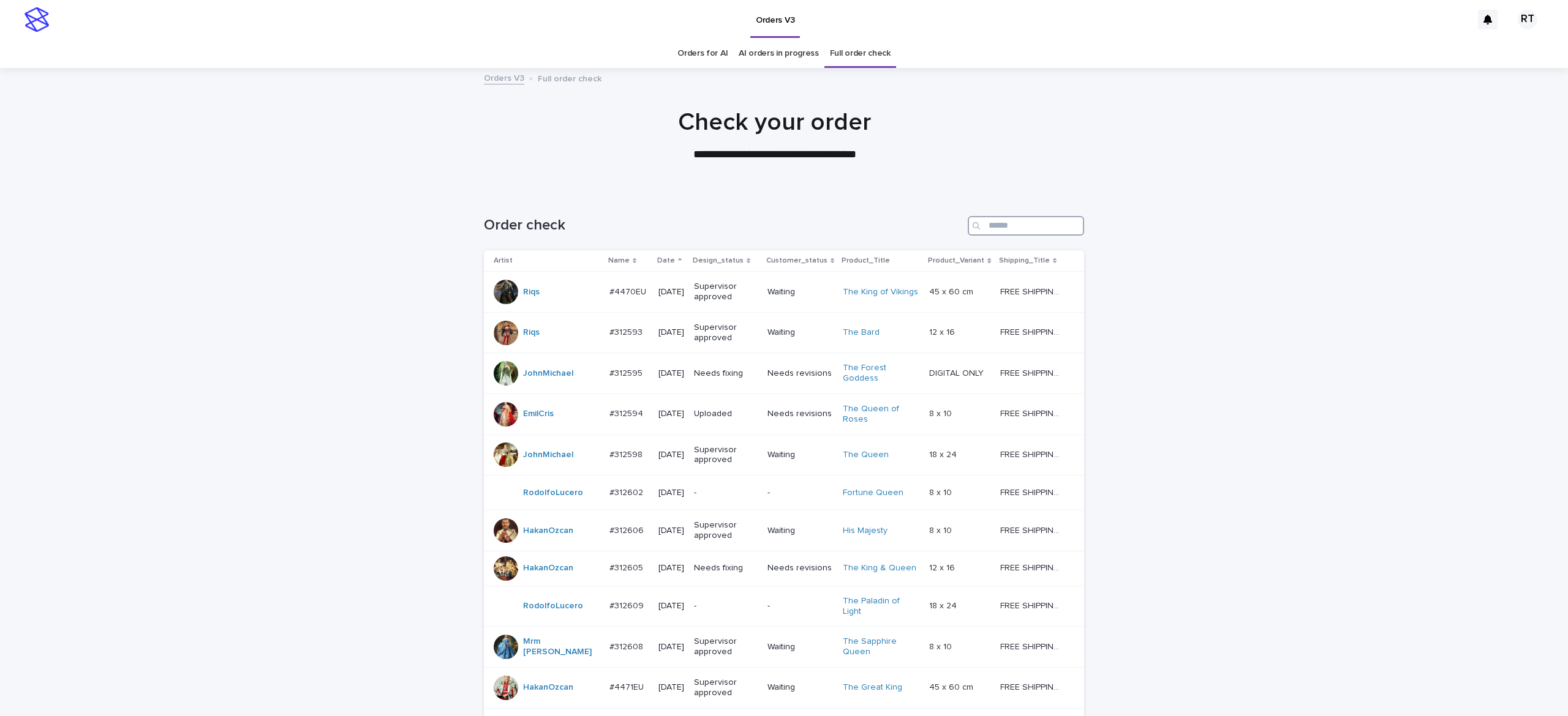
click at [982, 216] on input "Search" at bounding box center [1026, 226] width 116 height 19
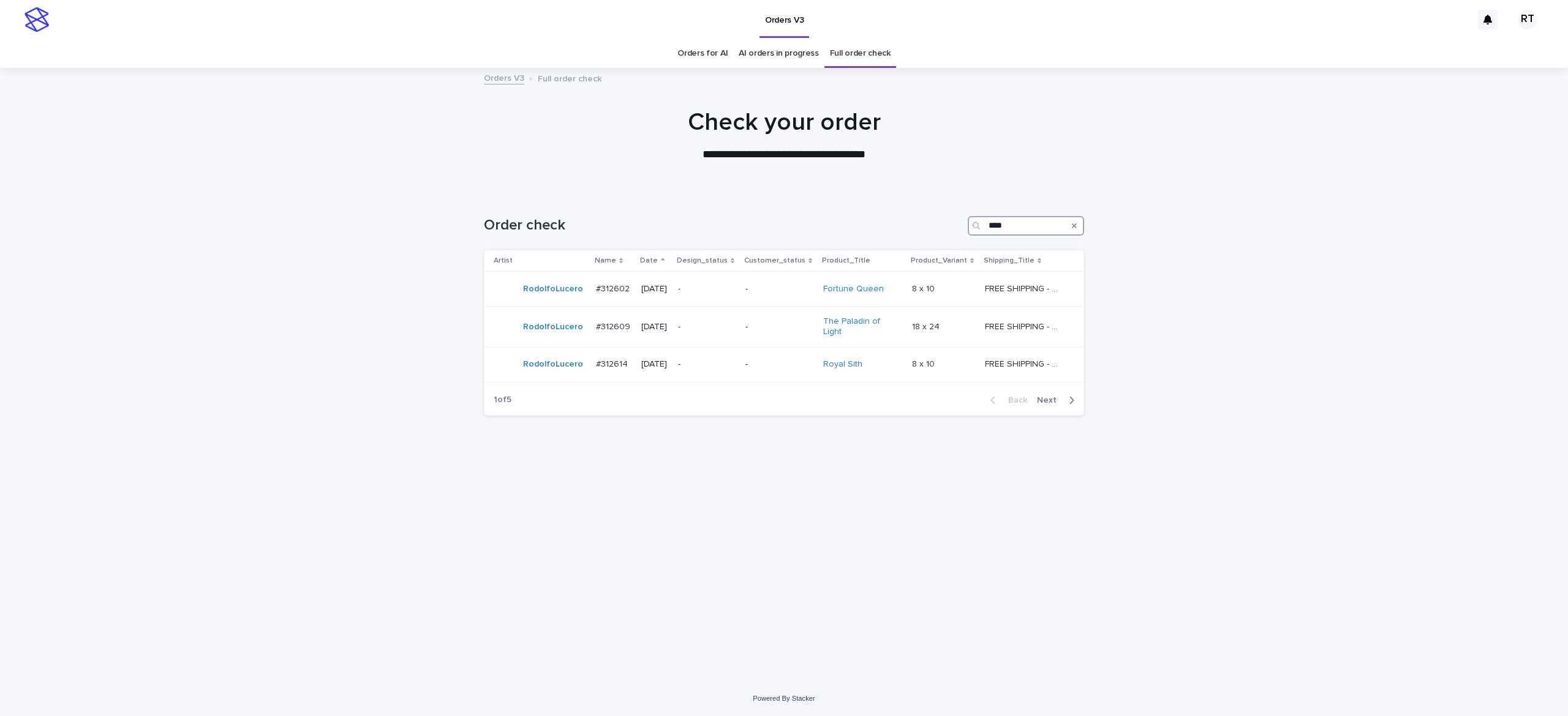
type input "*****"
